Goal: Task Accomplishment & Management: Use online tool/utility

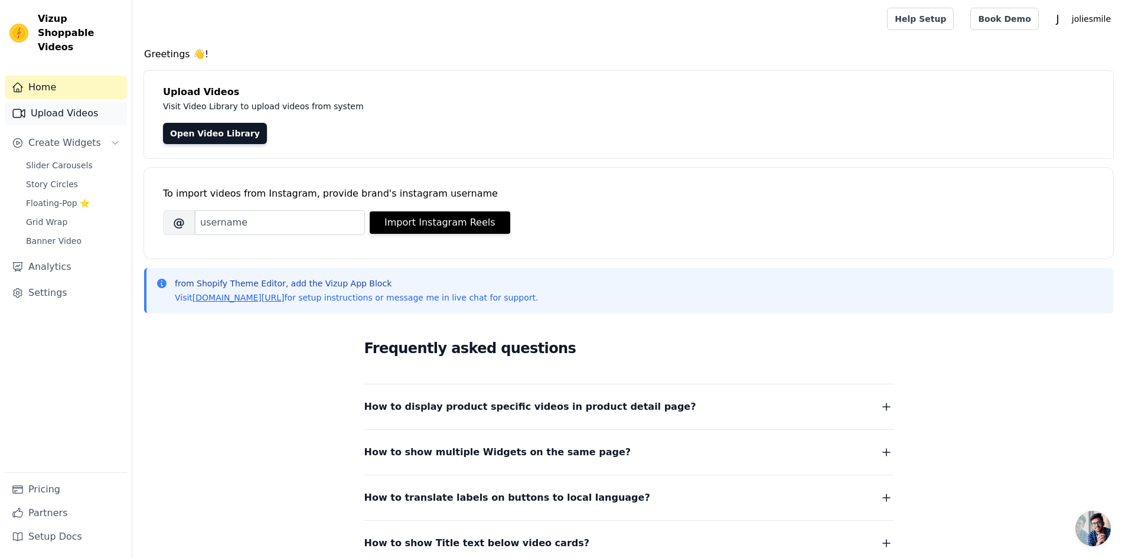
click at [70, 106] on link "Upload Videos" at bounding box center [66, 114] width 122 height 24
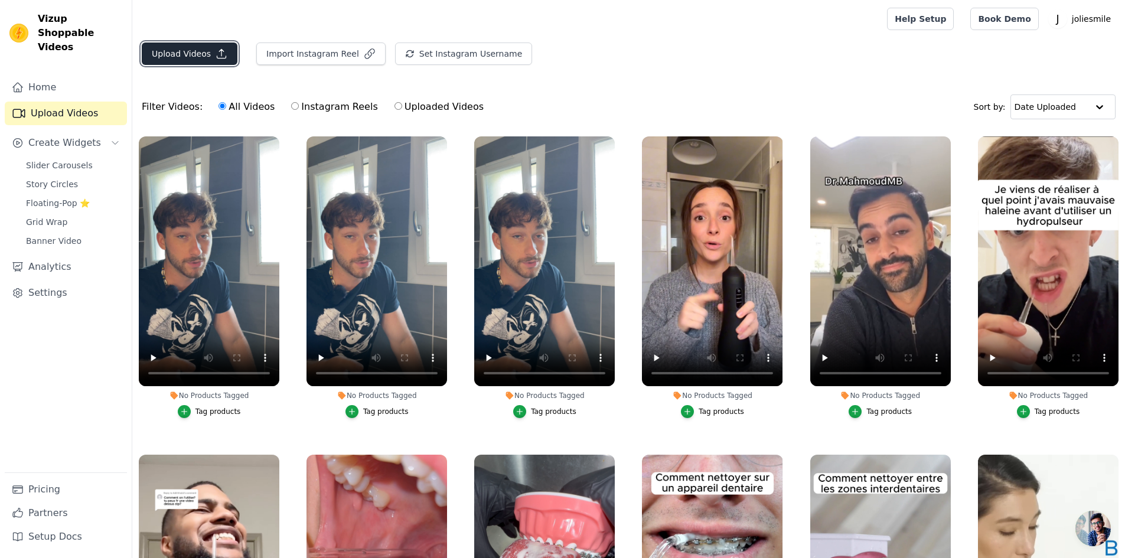
click at [187, 51] on button "Upload Videos" at bounding box center [190, 54] width 96 height 22
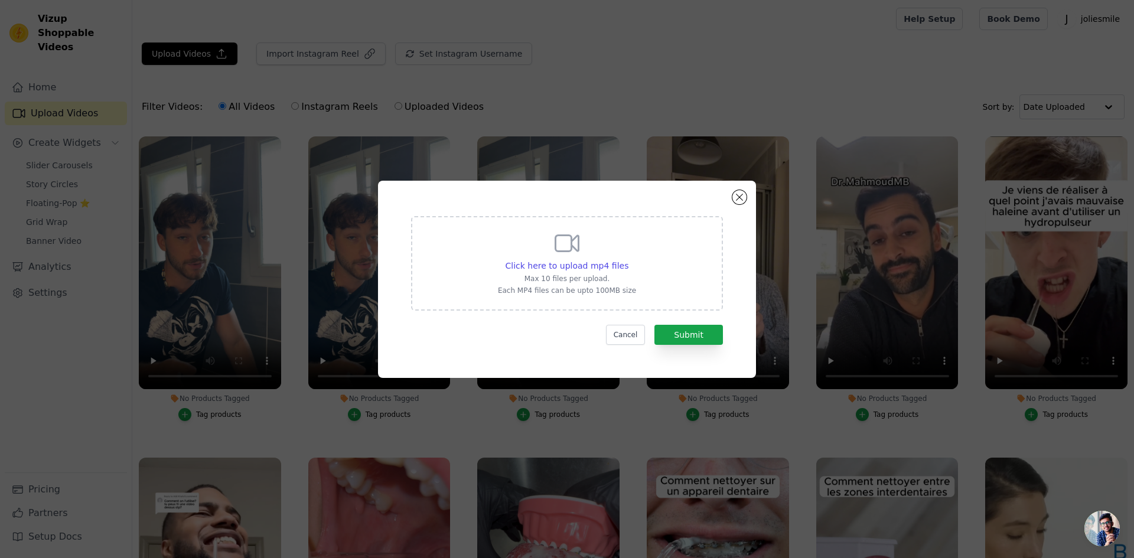
click at [514, 272] on div "Click here to upload mp4 files Max 10 files per upload. Each MP4 files can be u…" at bounding box center [567, 262] width 138 height 66
click at [628, 260] on input "Click here to upload mp4 files Max 10 files per upload. Each MP4 files can be u…" at bounding box center [628, 259] width 1 height 1
type input "C:\fakepath\0828 (1).mp4"
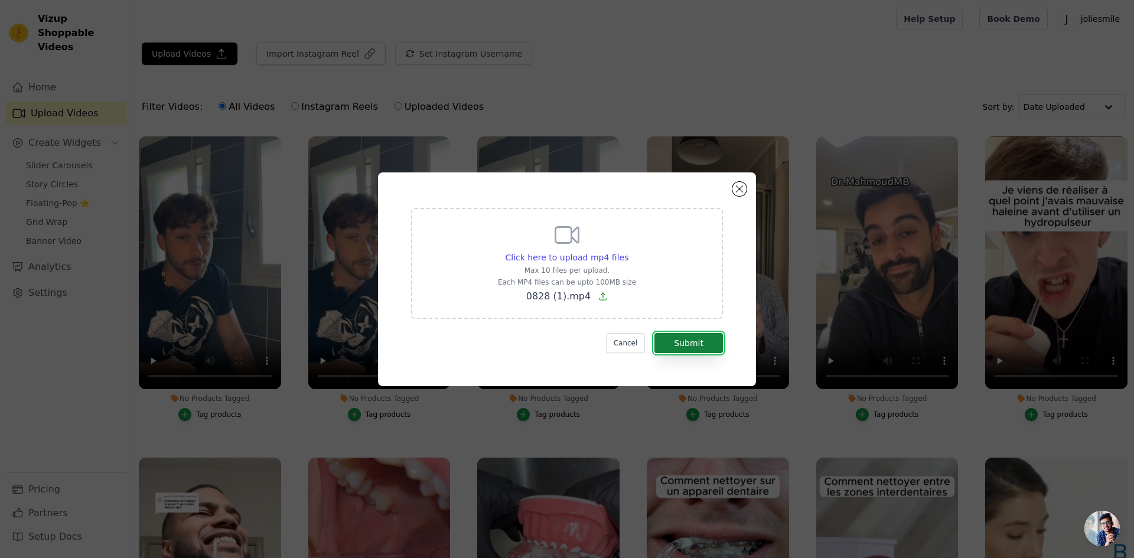
click at [682, 341] on button "Submit" at bounding box center [688, 343] width 69 height 20
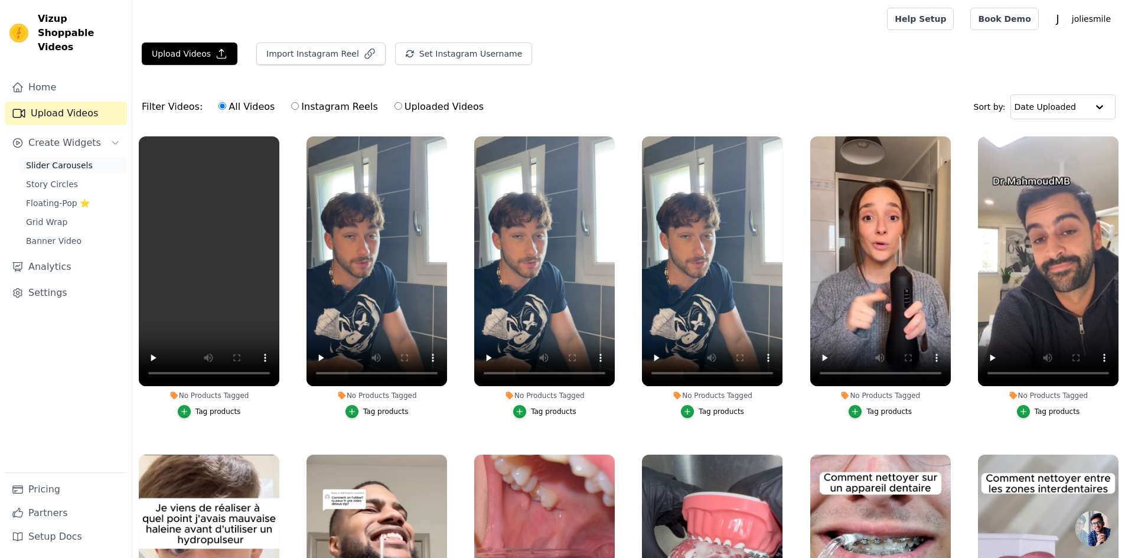
click at [72, 159] on span "Slider Carousels" at bounding box center [59, 165] width 67 height 12
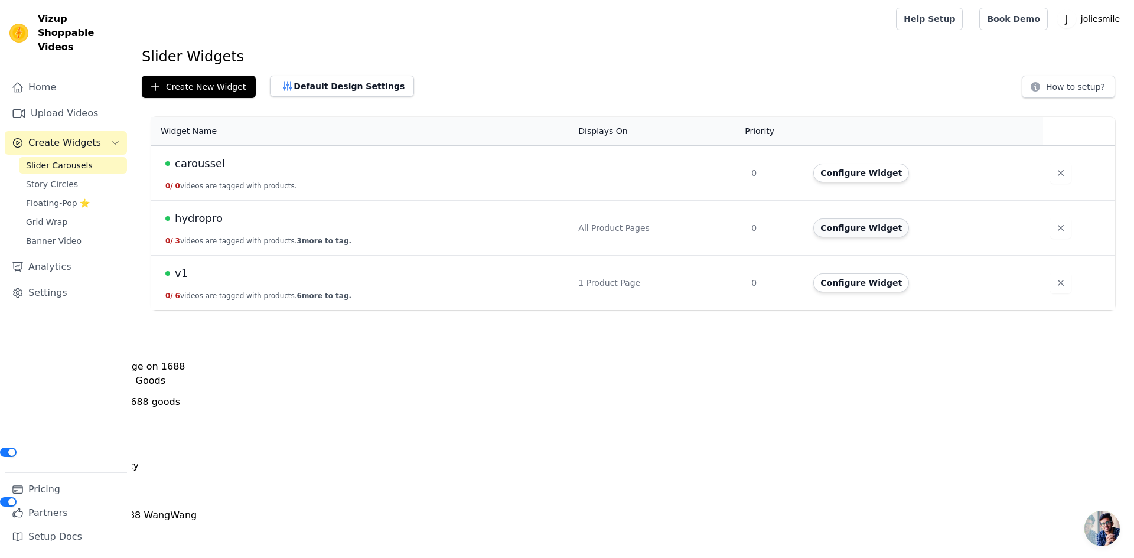
click at [859, 233] on button "Configure Widget" at bounding box center [861, 228] width 96 height 19
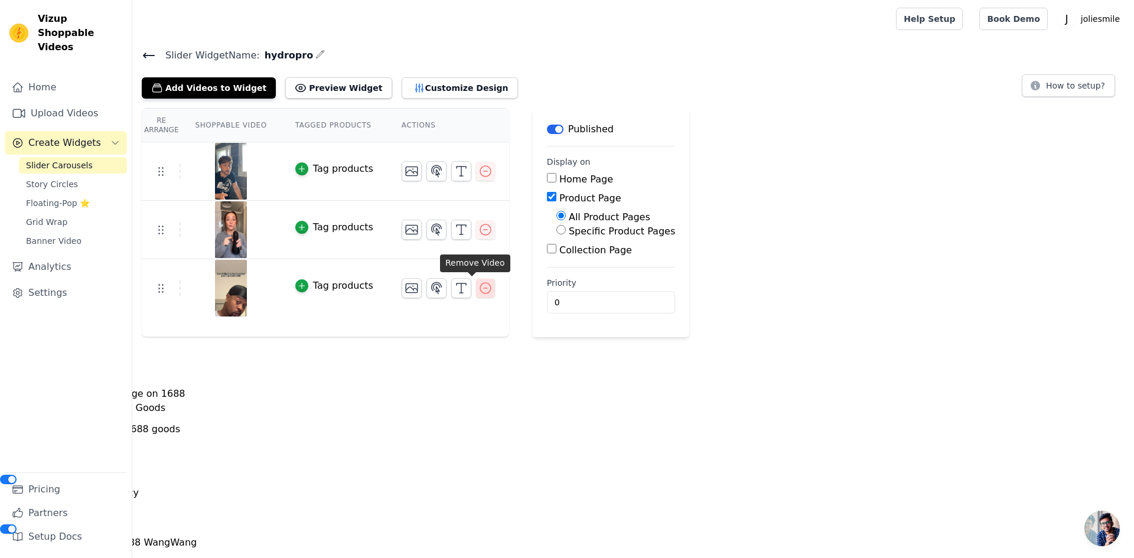
click at [480, 288] on icon "button" at bounding box center [485, 288] width 11 height 11
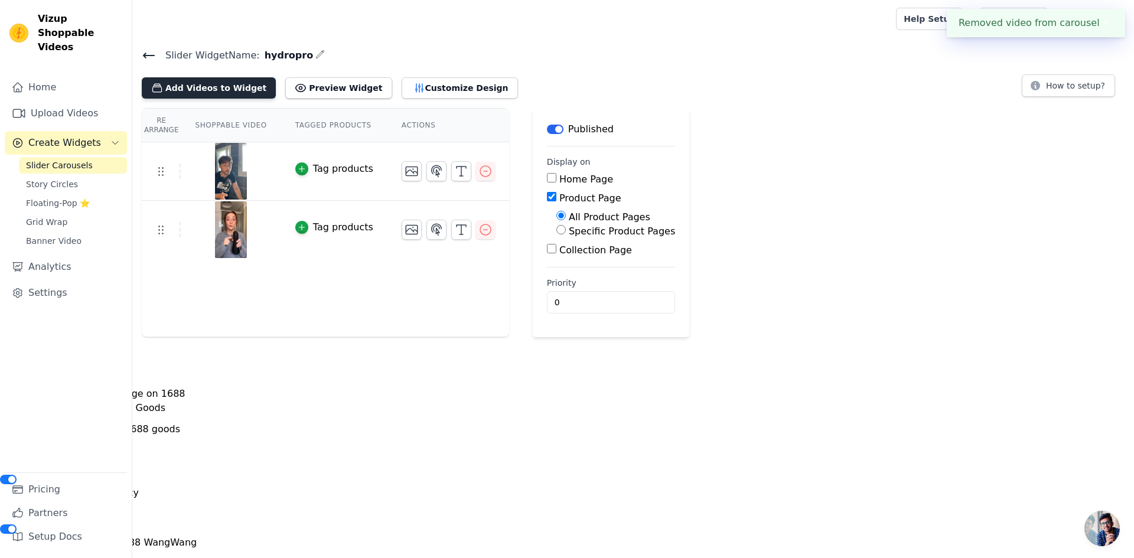
click at [220, 94] on button "Add Videos to Widget" at bounding box center [209, 87] width 134 height 21
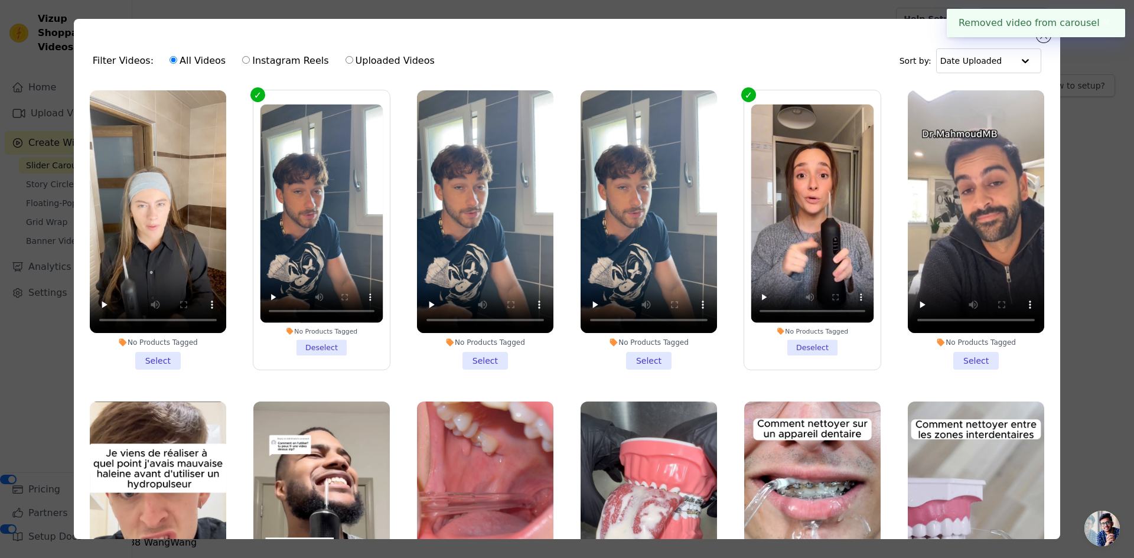
click at [155, 353] on li "No Products Tagged Select" at bounding box center [158, 229] width 136 height 279
click at [0, 0] on input "No Products Tagged Select" at bounding box center [0, 0] width 0 height 0
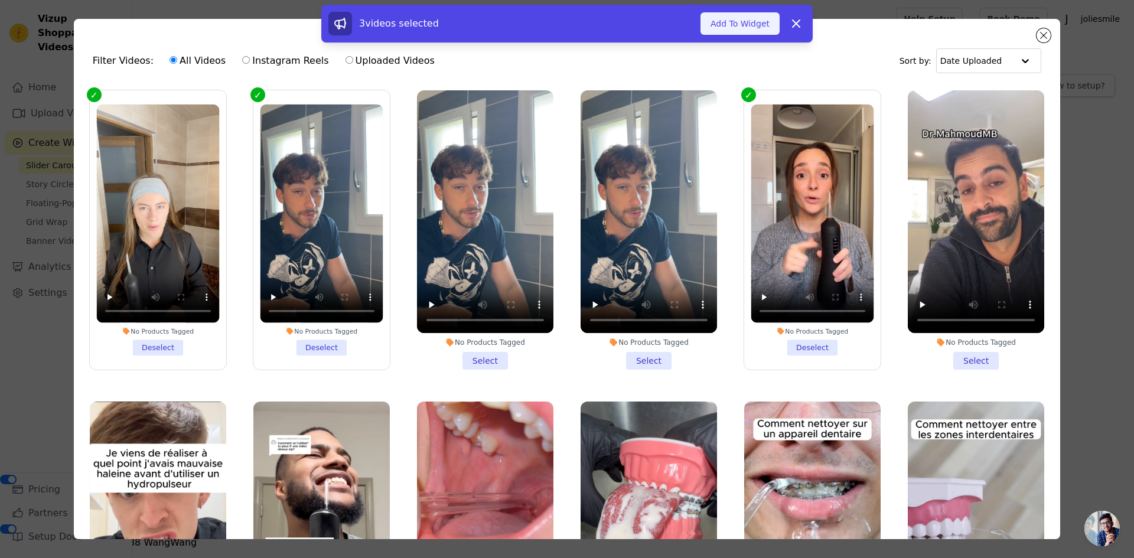
click at [763, 29] on button "Add To Widget" at bounding box center [739, 23] width 79 height 22
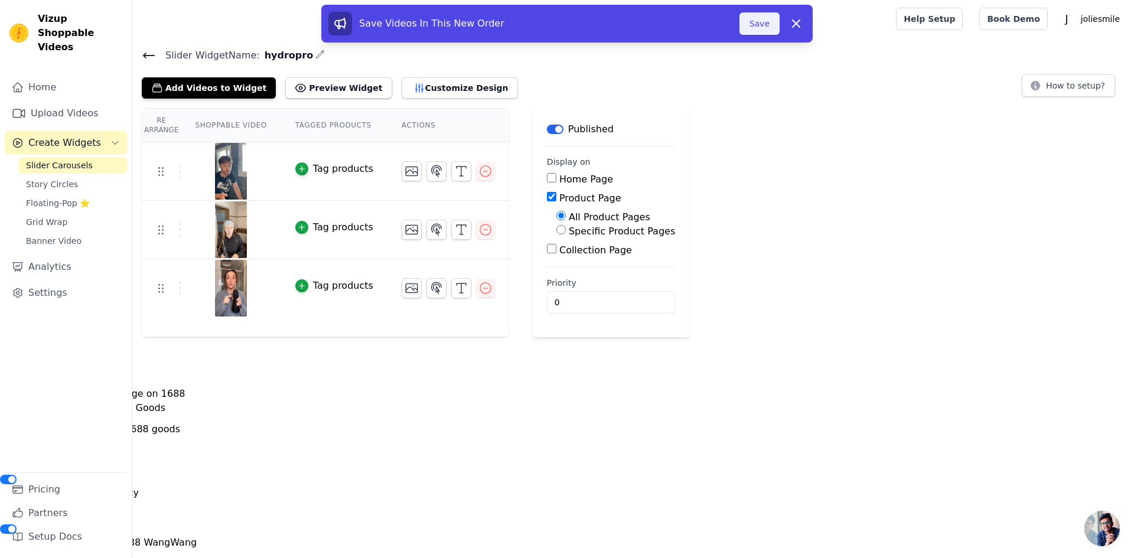
click at [754, 25] on button "Save" at bounding box center [759, 23] width 40 height 22
